Goal: Task Accomplishment & Management: Use online tool/utility

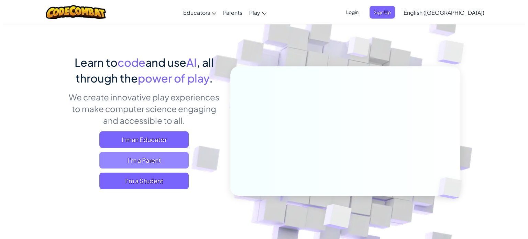
scroll to position [69, 0]
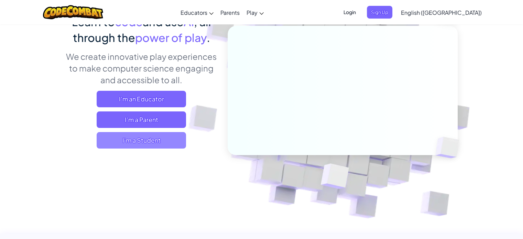
click at [169, 145] on span "I'm a Student" at bounding box center [141, 140] width 89 height 17
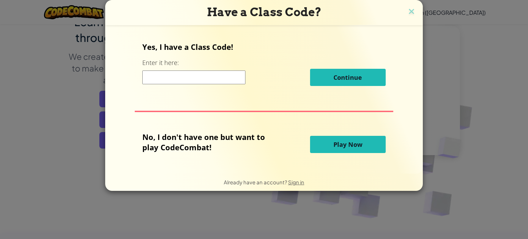
click at [327, 145] on button "Play Now" at bounding box center [348, 144] width 76 height 17
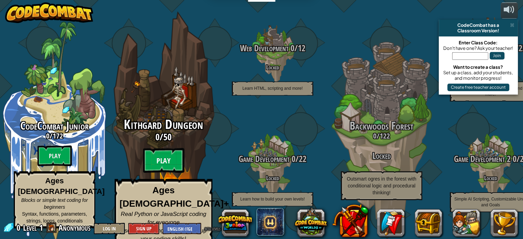
click at [175, 155] on btn "Play" at bounding box center [163, 160] width 41 height 25
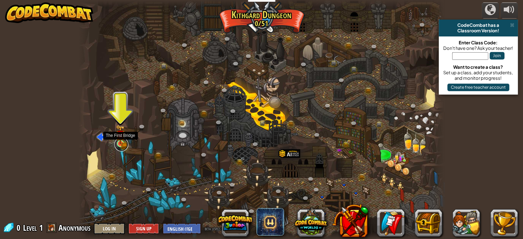
click at [125, 150] on link at bounding box center [122, 145] width 14 height 14
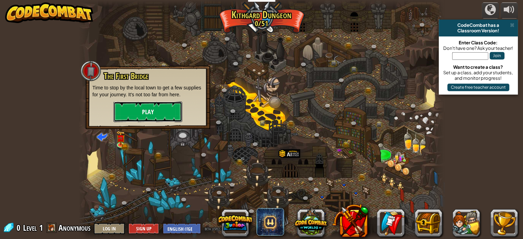
click at [143, 113] on button "Play" at bounding box center [147, 111] width 69 height 21
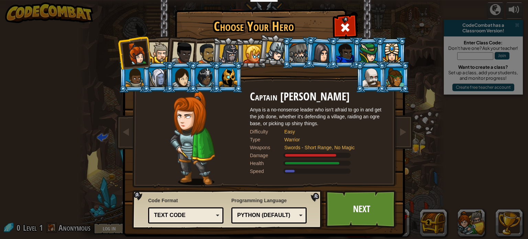
drag, startPoint x: 148, startPoint y: 50, endPoint x: 155, endPoint y: 46, distance: 8.2
click at [149, 49] on div at bounding box center [159, 52] width 21 height 21
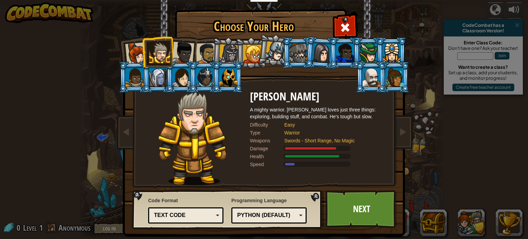
click at [168, 41] on li at bounding box center [157, 51] width 31 height 31
click at [199, 57] on div at bounding box center [206, 53] width 21 height 21
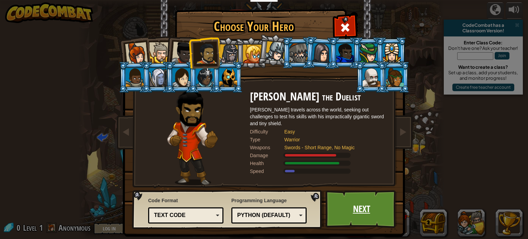
click at [335, 196] on link "Next" at bounding box center [362, 209] width 72 height 38
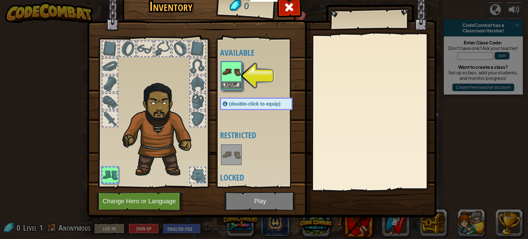
click at [235, 74] on img at bounding box center [231, 71] width 19 height 19
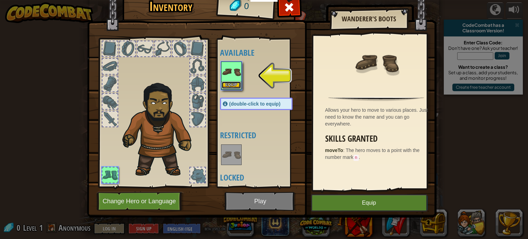
click at [234, 84] on button "Equip" at bounding box center [231, 85] width 19 height 7
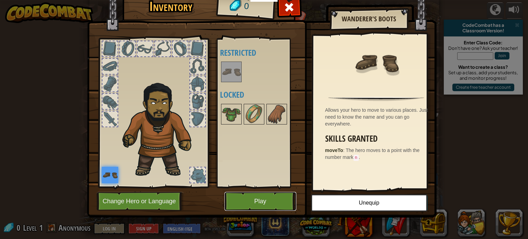
click at [235, 199] on button "Play" at bounding box center [261, 201] width 72 height 19
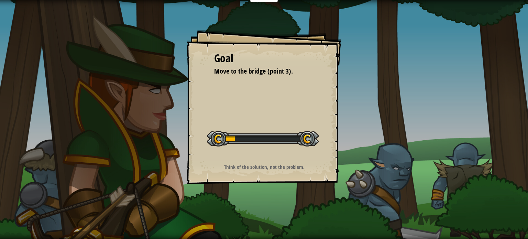
click at [248, 155] on div "Goal Move to the bridge (point 3). Start Level Error loading from server. Try r…" at bounding box center [264, 107] width 155 height 155
click at [248, 158] on div "Goal Move to the bridge (point 3). Start Level Error loading from server. Try r…" at bounding box center [264, 107] width 155 height 155
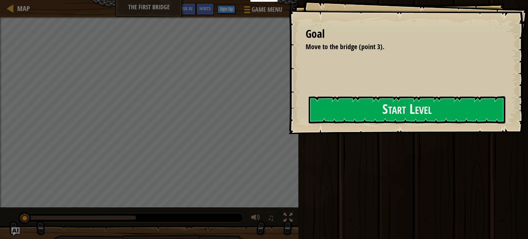
click at [289, 134] on div "Goal Move to the bridge (point 3). Start Level Error loading from server. Try r…" at bounding box center [409, 67] width 240 height 134
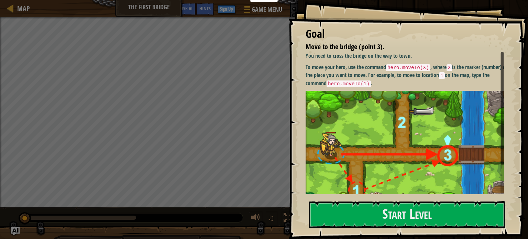
click at [388, 89] on div "You need to cross the bridge on the way to town. To move your hero, use the com…" at bounding box center [408, 139] width 204 height 174
click at [376, 108] on img at bounding box center [408, 152] width 204 height 123
click at [370, 205] on button "Start Level" at bounding box center [407, 214] width 197 height 27
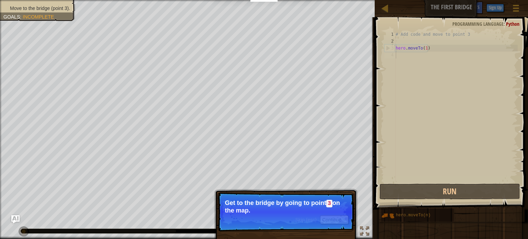
click at [313, 216] on div "Skip (esc) Continue" at bounding box center [321, 219] width 53 height 9
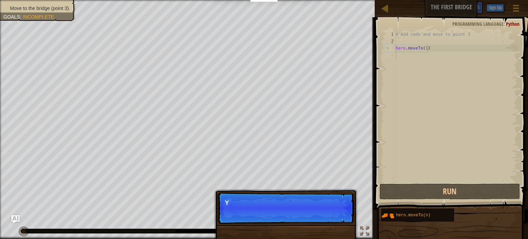
scroll to position [3, 0]
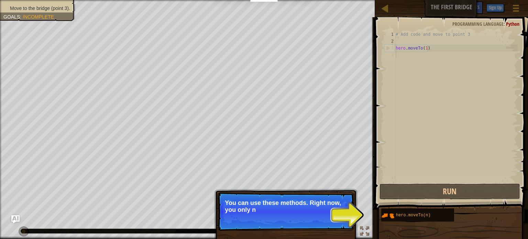
click at [372, 215] on div at bounding box center [372, 128] width 1 height 222
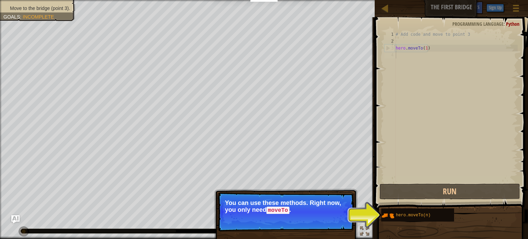
click at [338, 214] on p "Skip (esc) Continue You can use these methods. Right now, you only need moveTo ." at bounding box center [286, 211] width 137 height 39
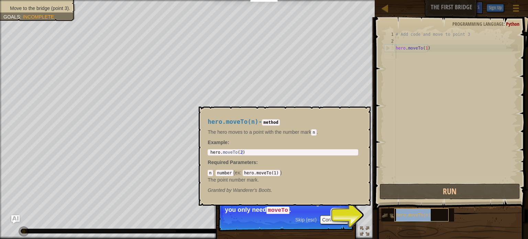
click at [407, 215] on span "hero.moveTo(n)" at bounding box center [413, 215] width 35 height 5
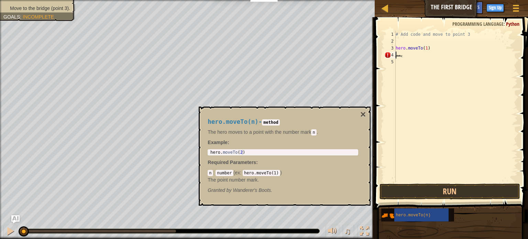
type textarea "ي"
click at [515, 7] on div at bounding box center [515, 8] width 9 height 10
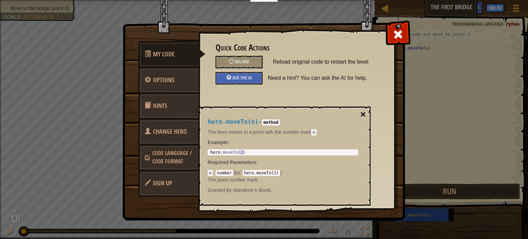
click at [361, 113] on button "×" at bounding box center [363, 115] width 6 height 10
click at [364, 116] on button "×" at bounding box center [363, 115] width 6 height 10
click at [193, 79] on link "Options" at bounding box center [168, 80] width 61 height 27
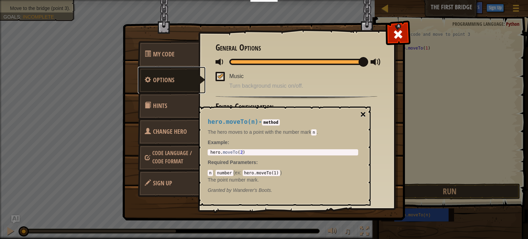
click at [363, 113] on button "×" at bounding box center [363, 115] width 6 height 10
click at [362, 115] on button "×" at bounding box center [363, 115] width 6 height 10
click at [363, 115] on button "×" at bounding box center [363, 115] width 6 height 10
click at [365, 112] on button "×" at bounding box center [363, 115] width 6 height 10
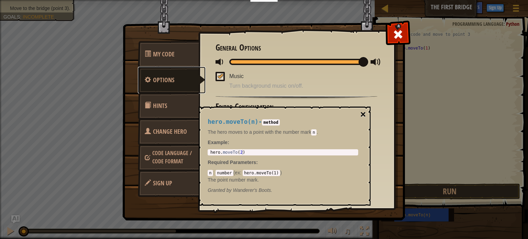
click at [365, 112] on button "×" at bounding box center [363, 115] width 6 height 10
drag, startPoint x: 365, startPoint y: 110, endPoint x: 372, endPoint y: 72, distance: 39.3
click at [364, 110] on button "×" at bounding box center [363, 115] width 6 height 10
click at [396, 38] on span at bounding box center [398, 34] width 11 height 11
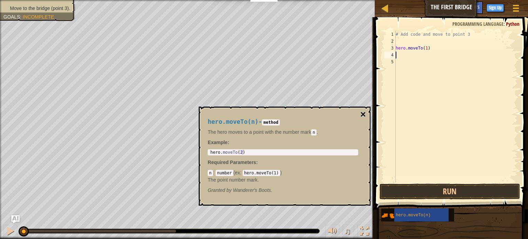
click at [363, 116] on button "×" at bounding box center [363, 115] width 6 height 10
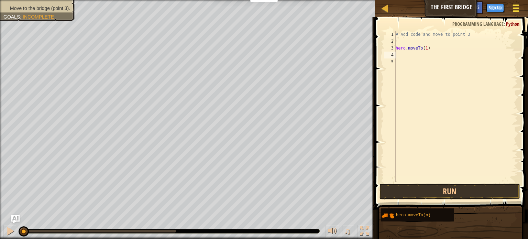
click at [513, 9] on div at bounding box center [515, 8] width 9 height 10
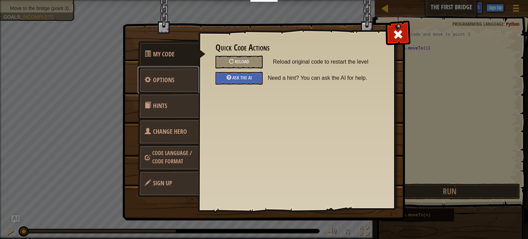
click at [158, 88] on link "Options" at bounding box center [168, 80] width 61 height 27
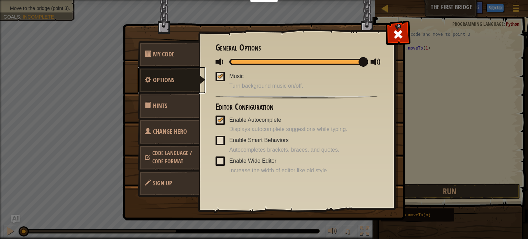
scroll to position [1, 0]
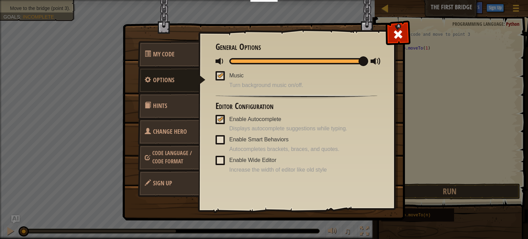
click at [164, 127] on span "Change Hero" at bounding box center [170, 131] width 34 height 9
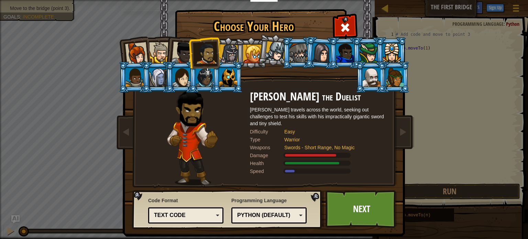
click at [267, 217] on div "Python (Default)" at bounding box center [266, 216] width 59 height 8
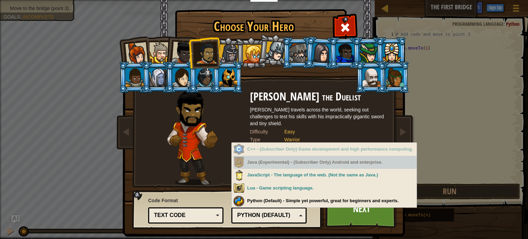
click at [260, 166] on div "Java (Experimental) - (Subscriber Only) Android and enterprise." at bounding box center [325, 162] width 183 height 13
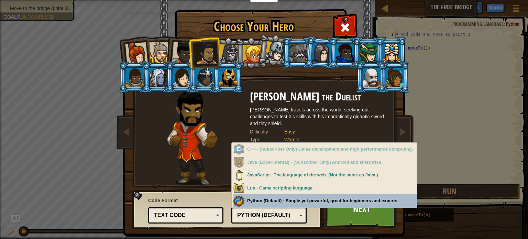
scroll to position [8, 0]
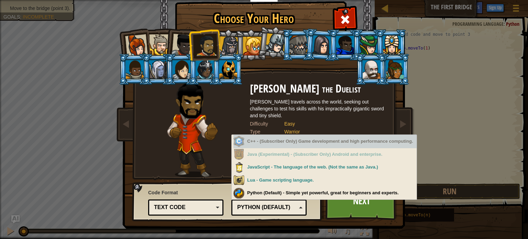
click at [266, 141] on div "C++ - (Subscriber Only) Game development and high performance computing." at bounding box center [325, 141] width 183 height 13
